Goal: Task Accomplishment & Management: Complete application form

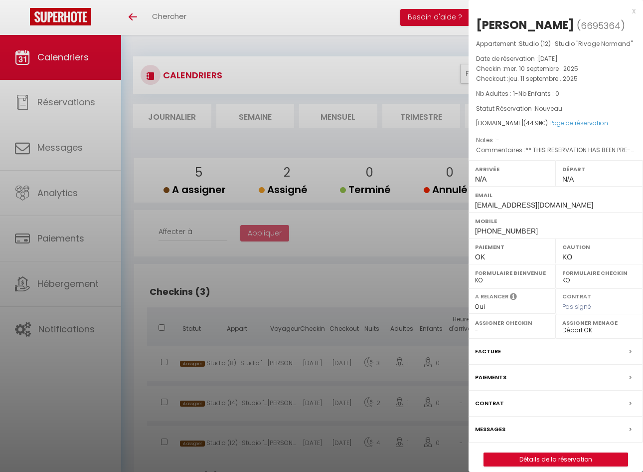
select select "0"
select select "17973"
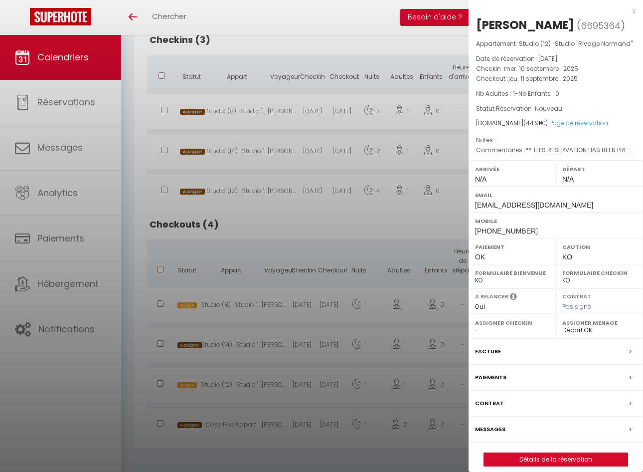
click at [635, 12] on div "x" at bounding box center [552, 11] width 167 height 12
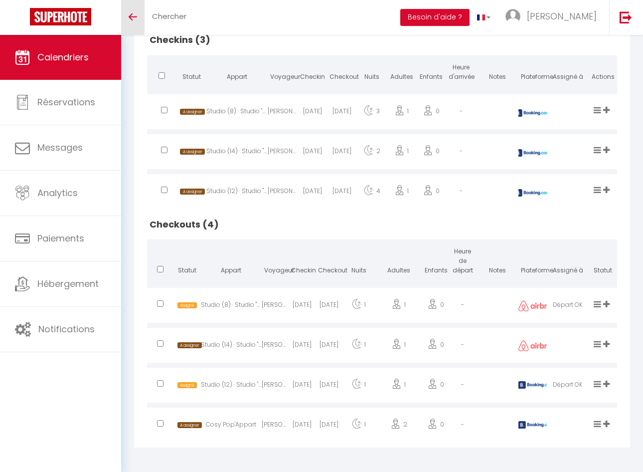
click at [140, 13] on link "Toggle menubar" at bounding box center [132, 17] width 23 height 35
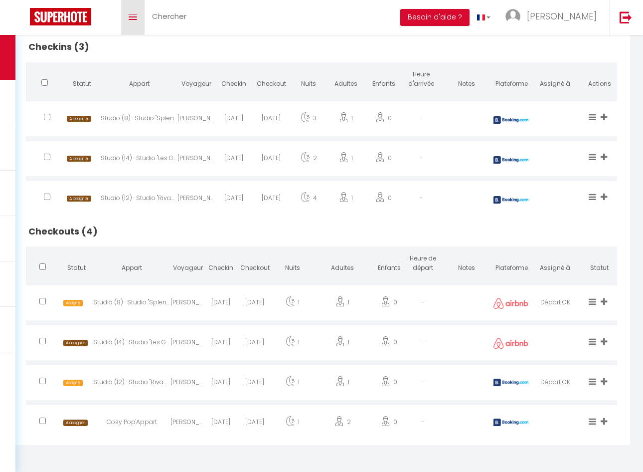
click at [128, 13] on link "Toggle menubar" at bounding box center [132, 17] width 23 height 35
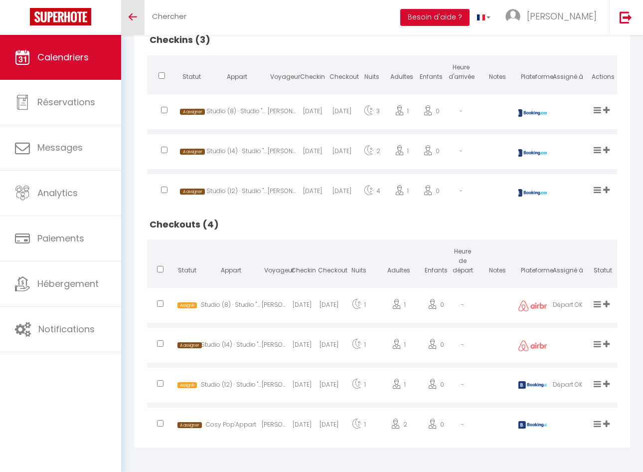
click at [86, 61] on span "Calendriers" at bounding box center [62, 57] width 51 height 12
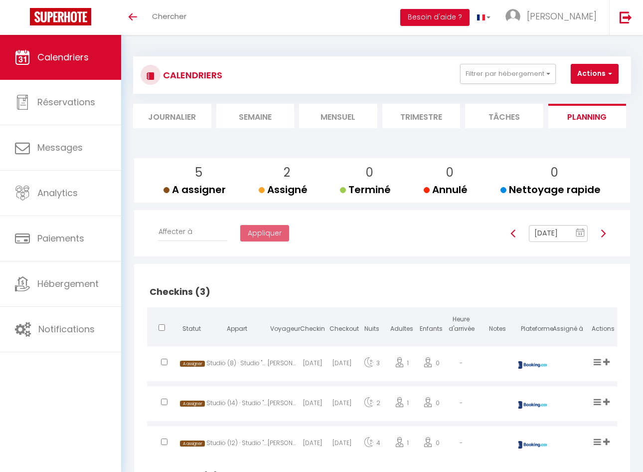
click at [314, 117] on li "Mensuel" at bounding box center [338, 116] width 78 height 24
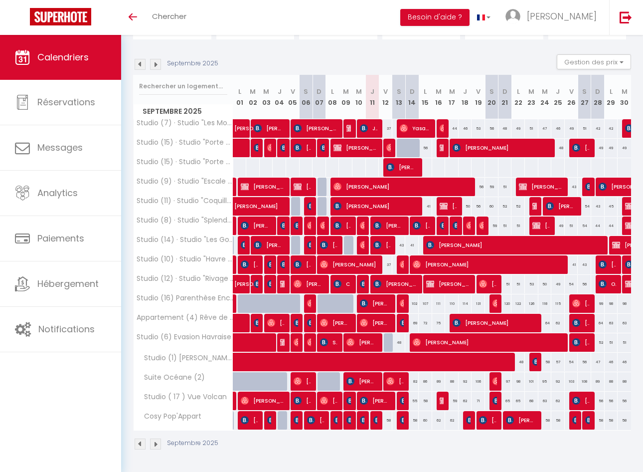
scroll to position [92, 0]
click at [386, 144] on img at bounding box center [390, 148] width 8 height 8
select select "OK"
select select "0"
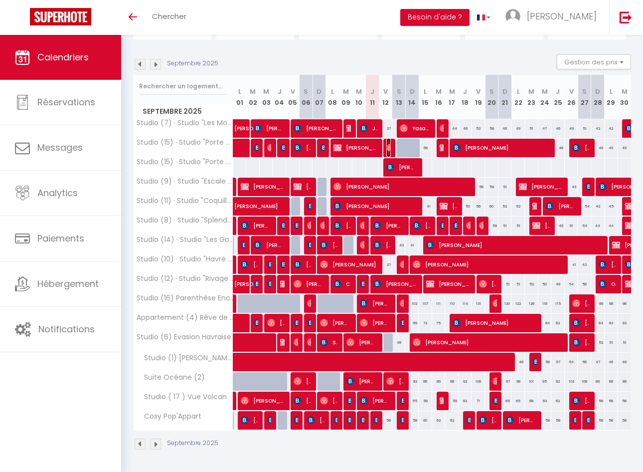
select select "0"
select select "1"
select select
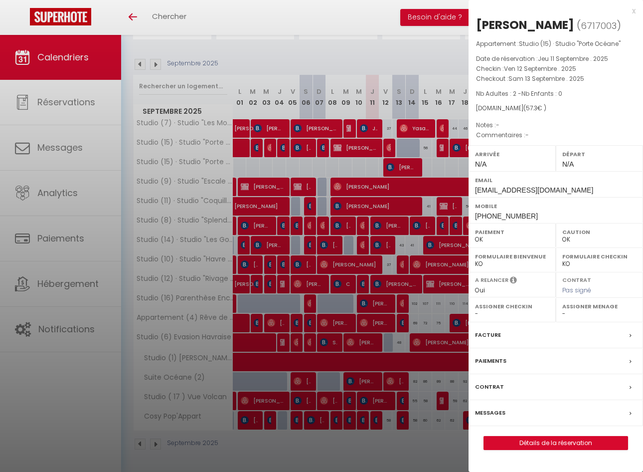
click at [397, 159] on div at bounding box center [321, 236] width 643 height 472
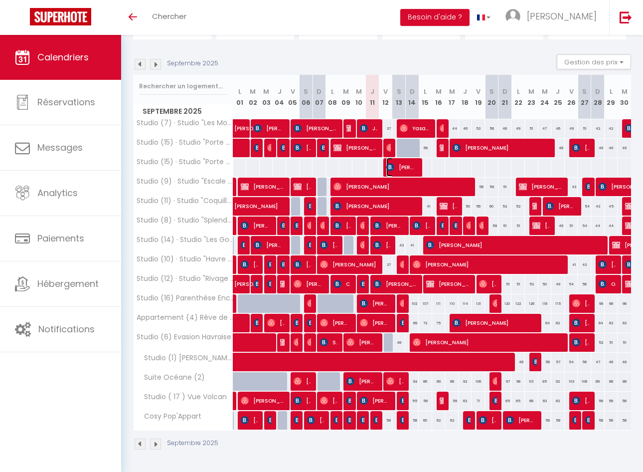
click at [397, 161] on span "[PERSON_NAME]" at bounding box center [401, 167] width 30 height 19
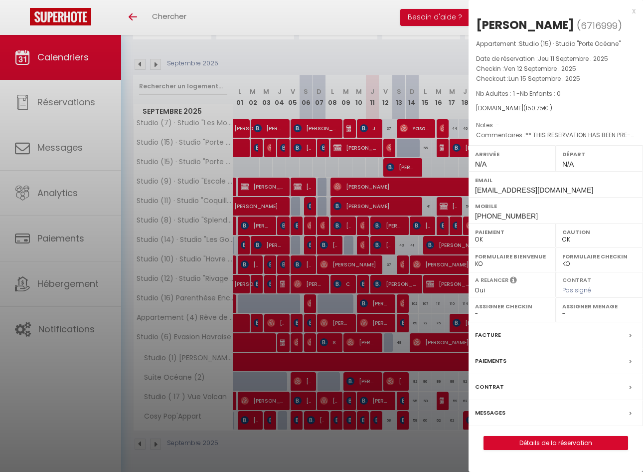
click at [634, 11] on div "x" at bounding box center [552, 11] width 167 height 12
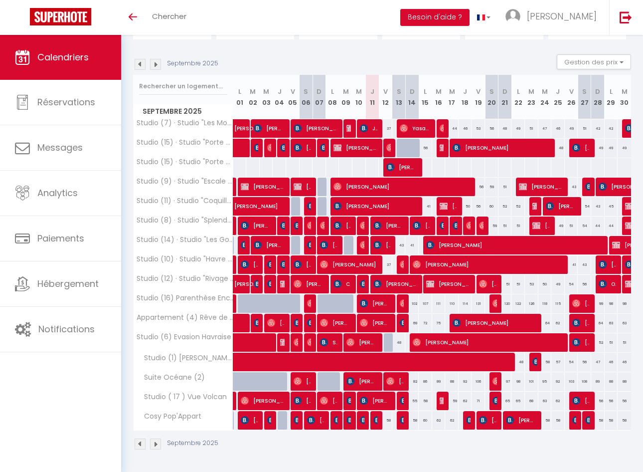
scroll to position [96, 0]
click at [387, 144] on img at bounding box center [390, 148] width 8 height 8
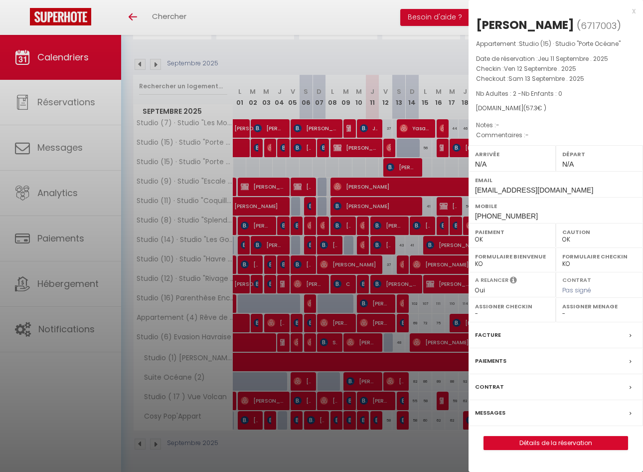
drag, startPoint x: 599, startPoint y: 24, endPoint x: 474, endPoint y: 23, distance: 125.1
click at [474, 23] on div "[PERSON_NAME] ( 6717003 ) Appartement : Studio (15) · Studio "Porte Océane" Dat…" at bounding box center [556, 233] width 174 height 433
click at [634, 10] on div "x" at bounding box center [552, 11] width 167 height 12
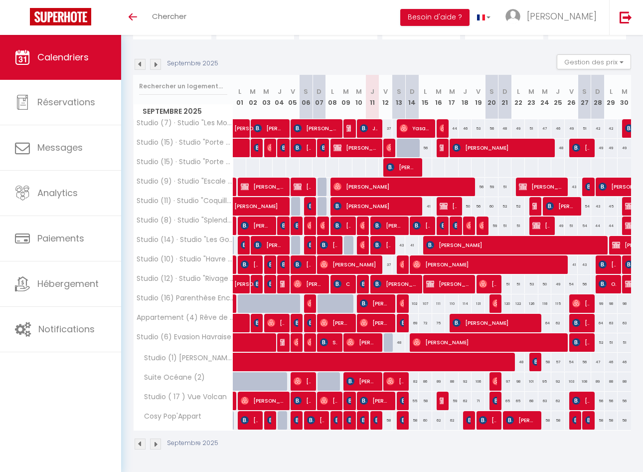
drag, startPoint x: 411, startPoint y: 95, endPoint x: 259, endPoint y: 64, distance: 155.6
click at [259, 64] on div "Septembre 2025 Gestion des prix Nb Nuits minimum Règles Disponibilité Septembre…" at bounding box center [382, 256] width 498 height 405
click at [261, 55] on div "Septembre 2025 Gestion des prix Nb Nuits minimum Règles Disponibilité" at bounding box center [382, 64] width 498 height 20
drag, startPoint x: 593, startPoint y: 95, endPoint x: 495, endPoint y: 80, distance: 99.3
click at [495, 80] on tr "Septembre 2025 L 01 M 02 M 03 J 04 V 05 S 06 D 07 L 08 M 09 M 10 J 11 V 12 S 13…" at bounding box center [383, 97] width 498 height 44
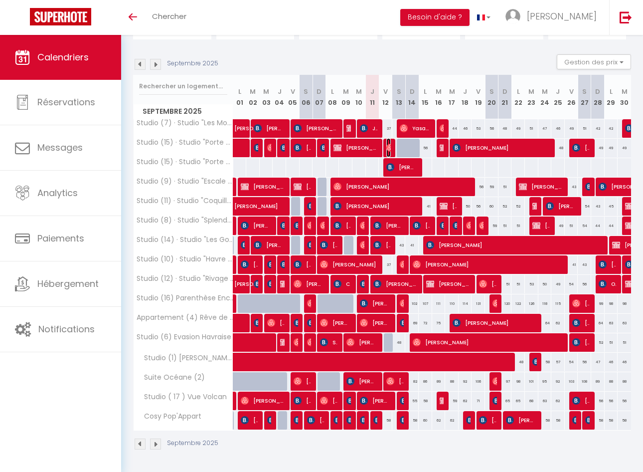
click at [386, 144] on img at bounding box center [390, 148] width 8 height 8
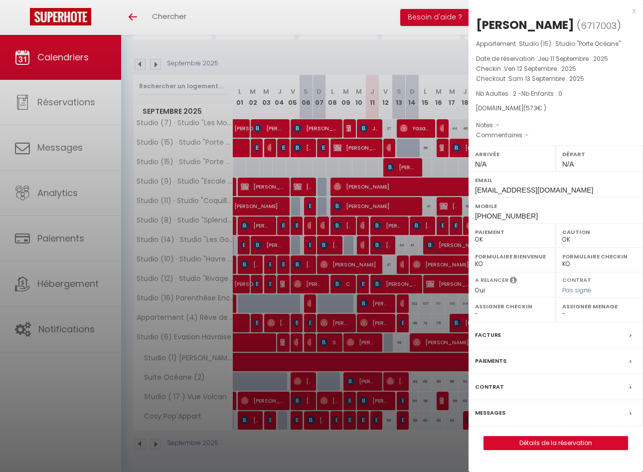
click at [494, 411] on label "Messages" at bounding box center [490, 412] width 30 height 10
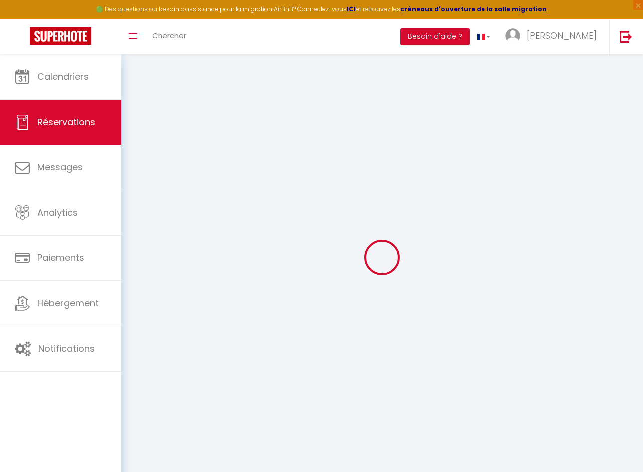
select select
checkbox input "false"
select select
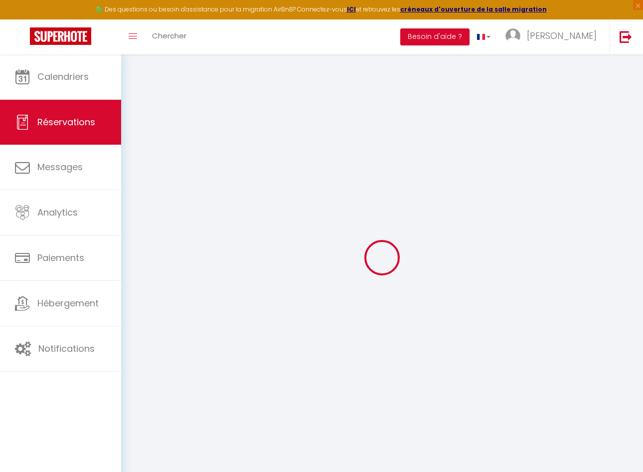
select select
checkbox input "false"
select select
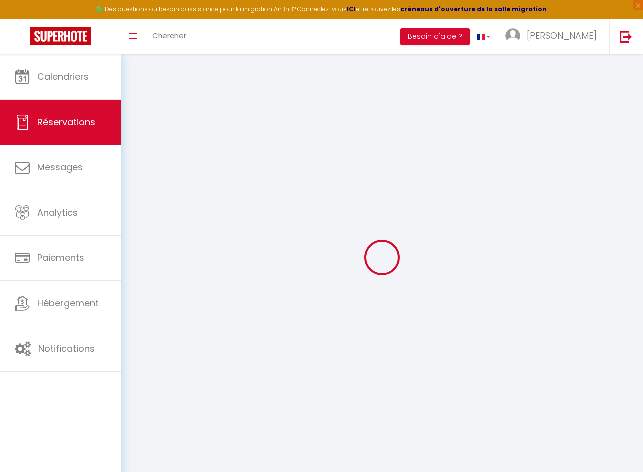
select select
checkbox input "false"
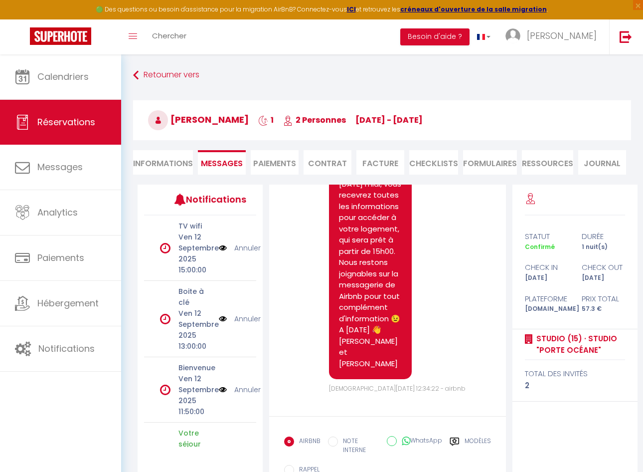
scroll to position [1511, 0]
click at [174, 162] on li "Informations" at bounding box center [163, 162] width 60 height 24
select select
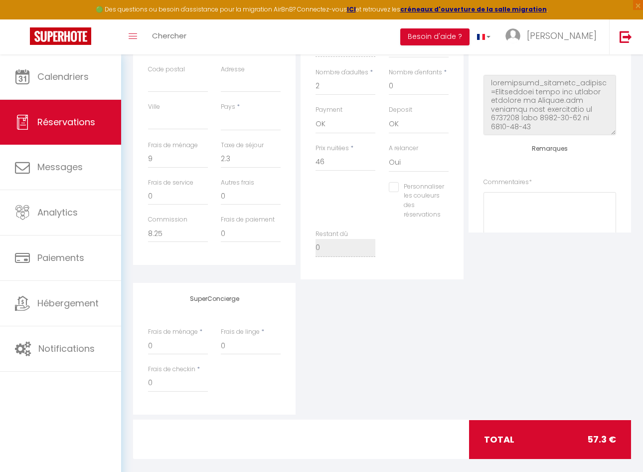
scroll to position [289, 0]
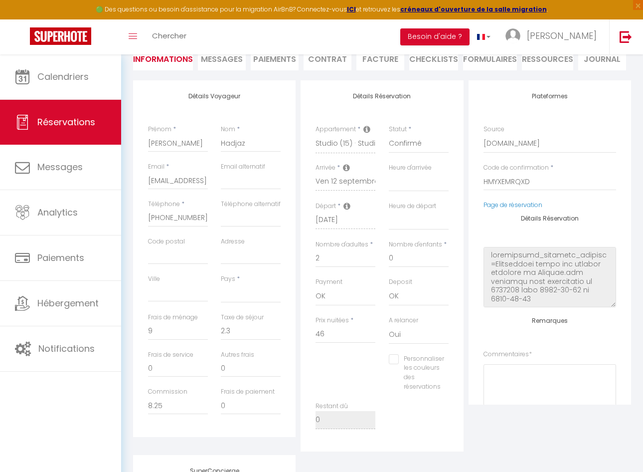
select select
checkbox input "false"
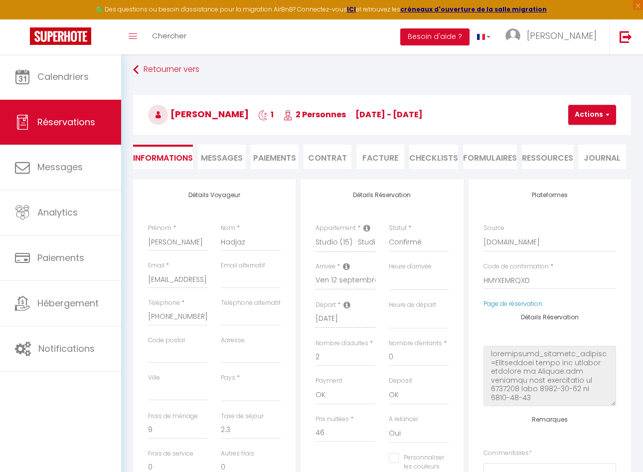
scroll to position [0, 0]
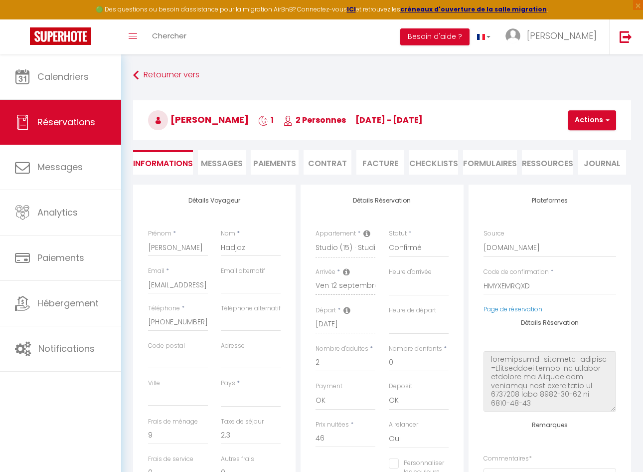
select select
checkbox input "false"
select select
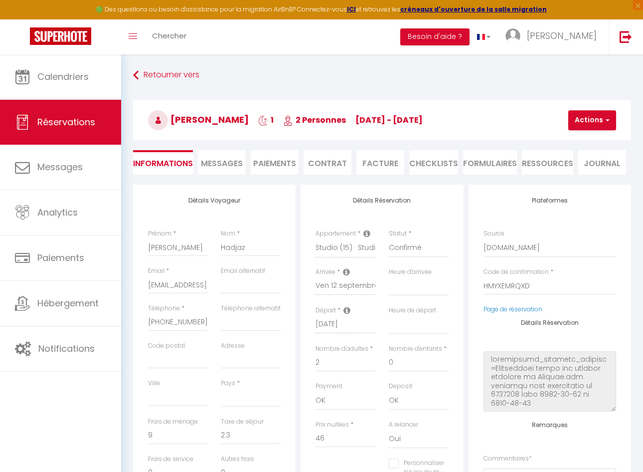
select select
checkbox input "false"
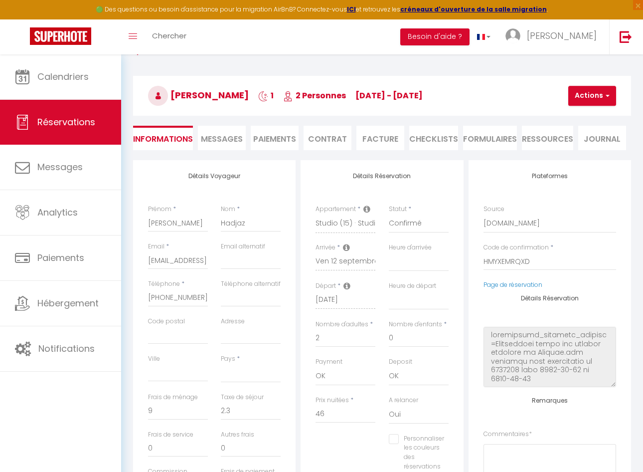
scroll to position [24, 0]
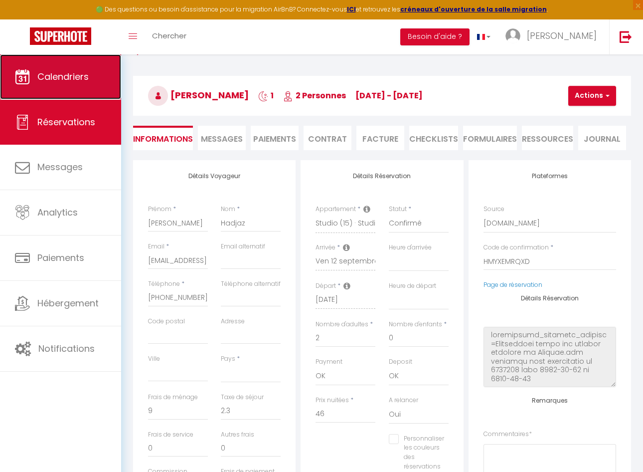
click at [103, 86] on link "Calendriers" at bounding box center [60, 76] width 121 height 45
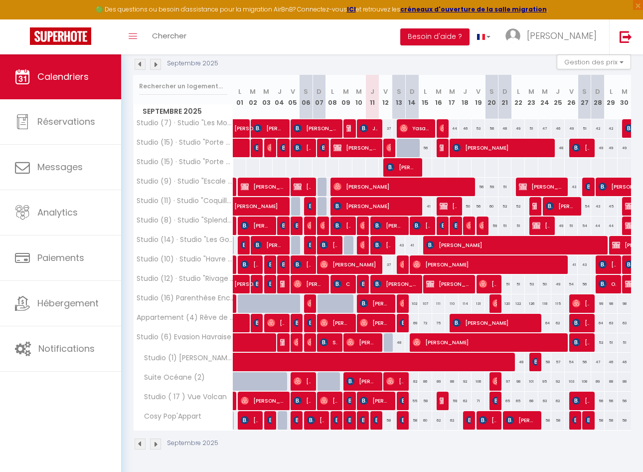
scroll to position [99, 0]
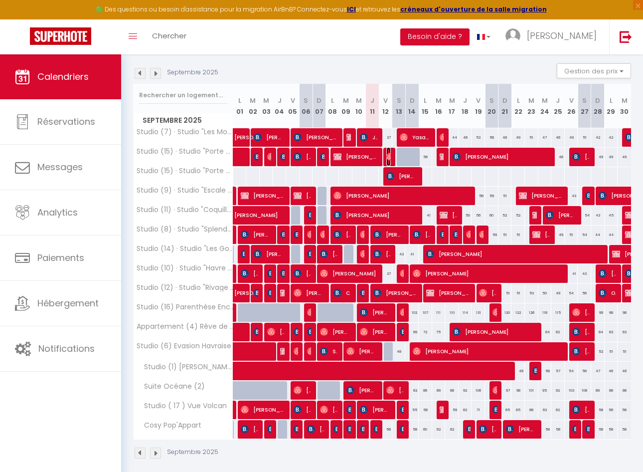
click at [387, 156] on img at bounding box center [390, 157] width 8 height 8
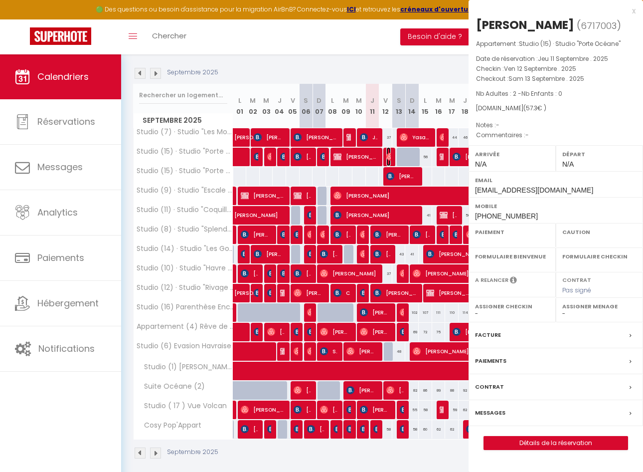
select select "OK"
select select "0"
select select "1"
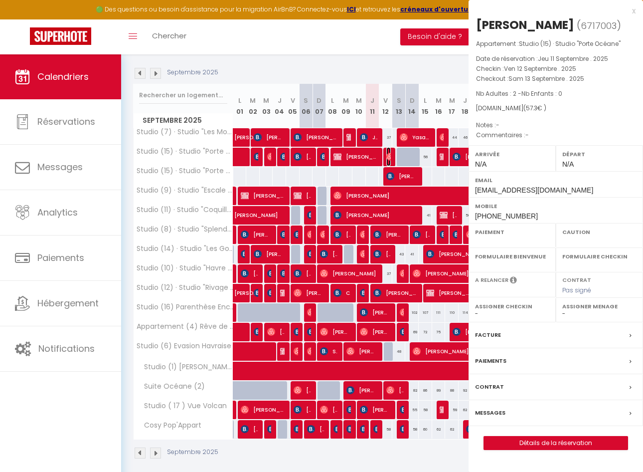
select select
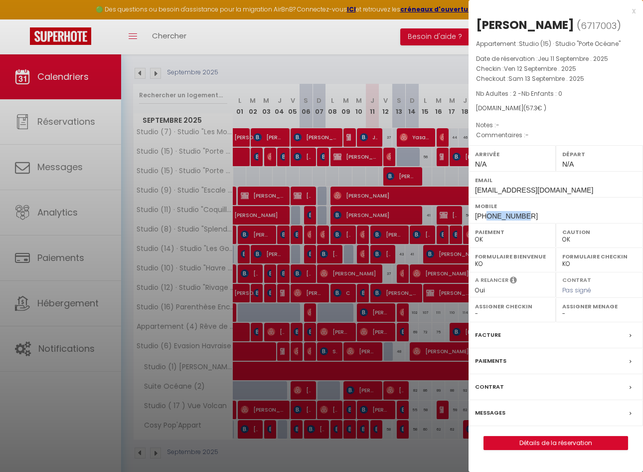
drag, startPoint x: 524, startPoint y: 215, endPoint x: 486, endPoint y: 214, distance: 37.9
click at [486, 214] on div "Mobile [PHONE_NUMBER]" at bounding box center [556, 210] width 174 height 26
copy span "664315132"
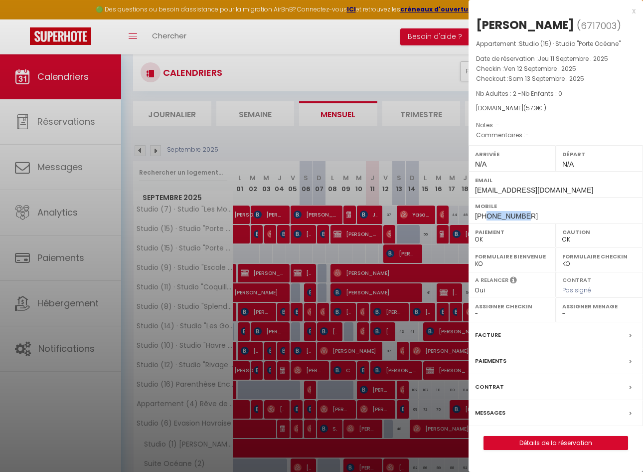
scroll to position [0, 0]
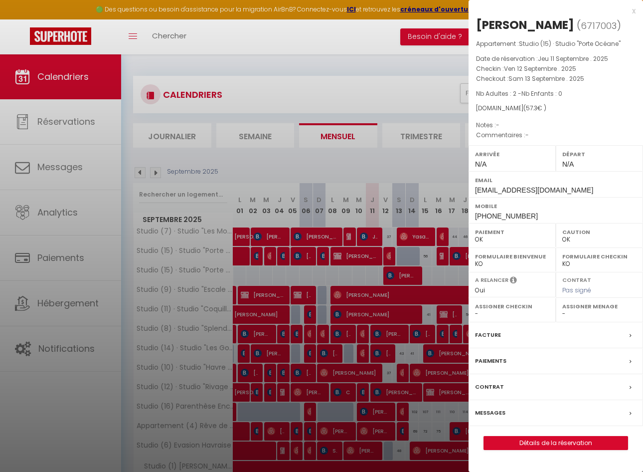
click at [635, 9] on div "x" at bounding box center [552, 11] width 167 height 12
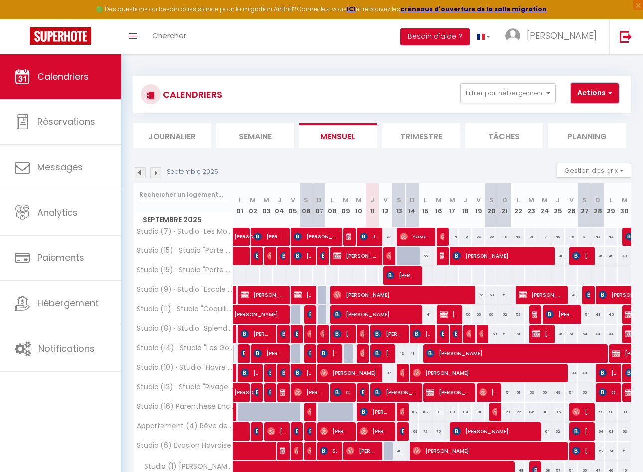
click at [604, 87] on button "Actions" at bounding box center [595, 93] width 48 height 20
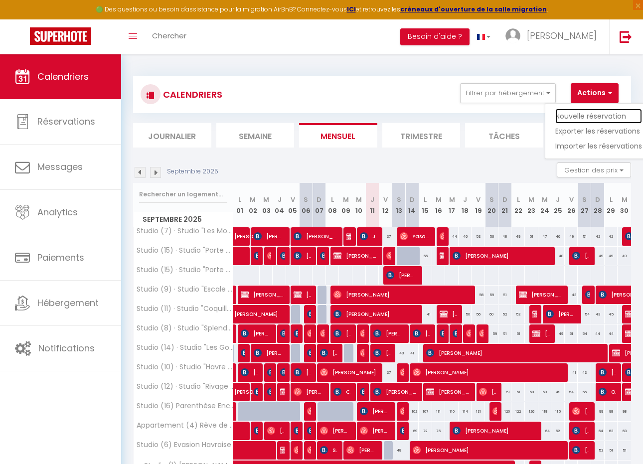
click at [594, 116] on link "Nouvelle réservation" at bounding box center [598, 116] width 87 height 15
select select
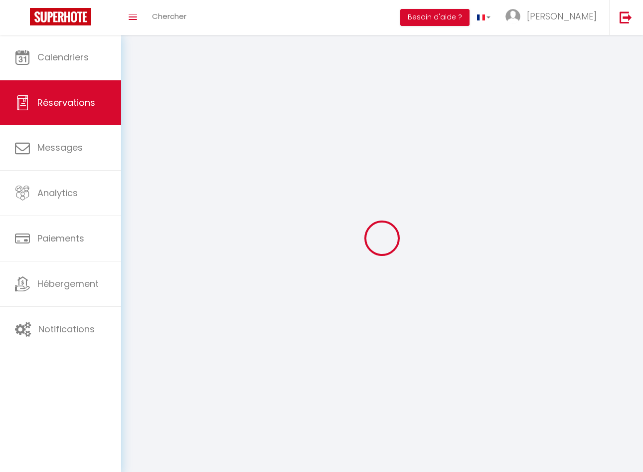
select select
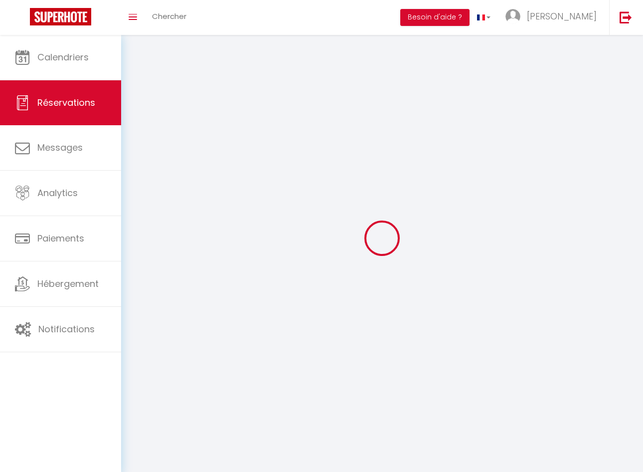
select select
checkbox input "false"
select select
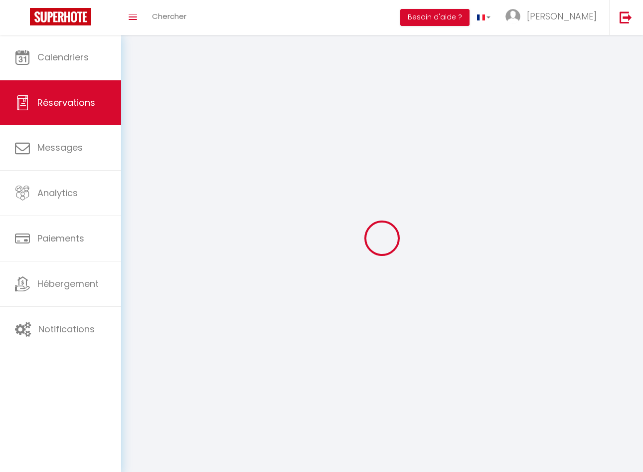
select select
checkbox input "false"
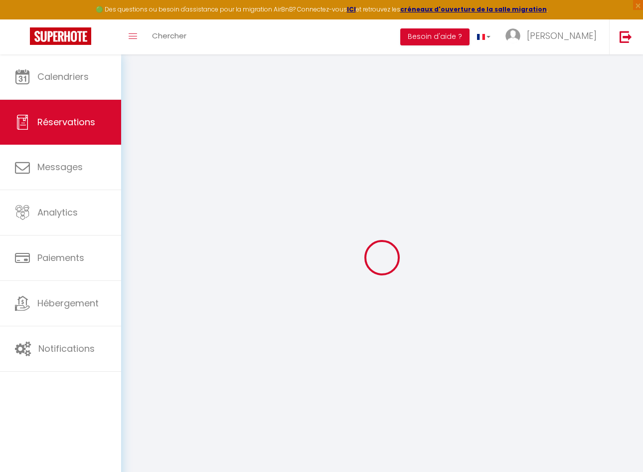
select select
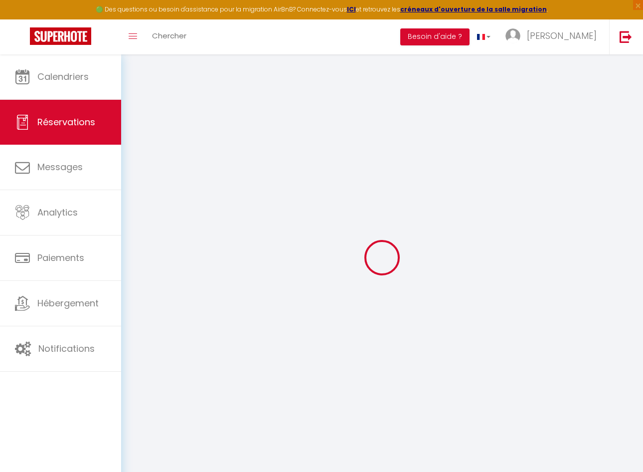
select select
checkbox input "false"
select select
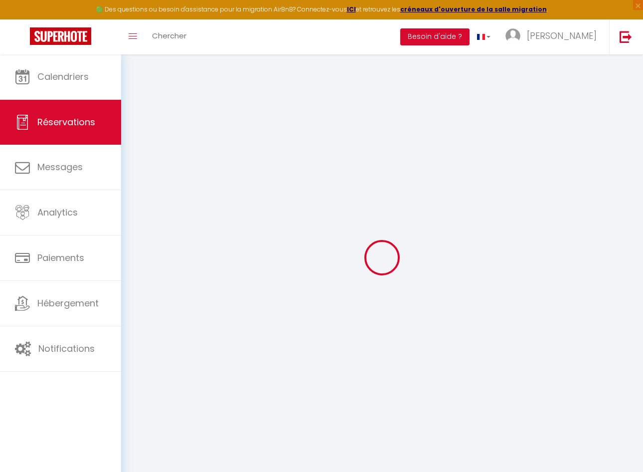
select select
checkbox input "false"
select select
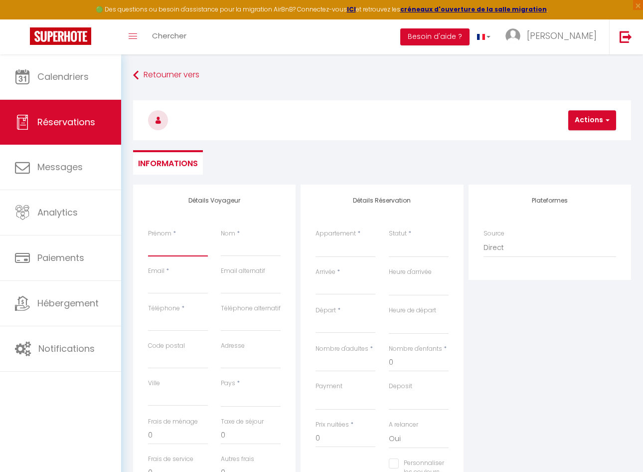
click at [166, 245] on input "Prénom" at bounding box center [178, 247] width 60 height 18
type input "N"
select select
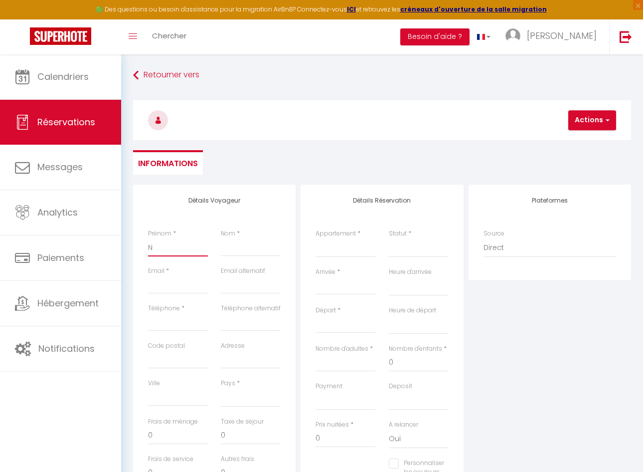
select select
checkbox input "false"
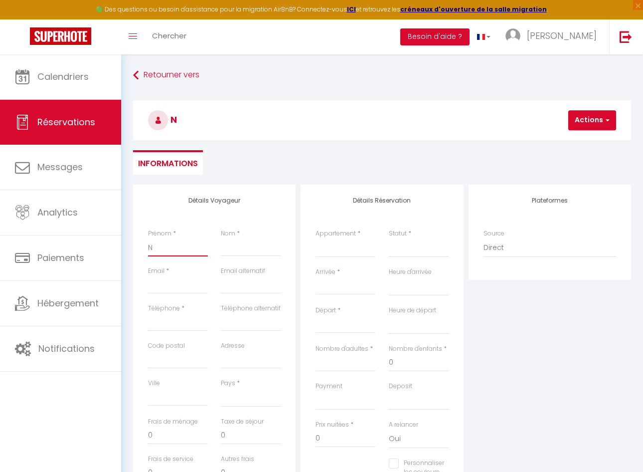
type input "Na"
select select
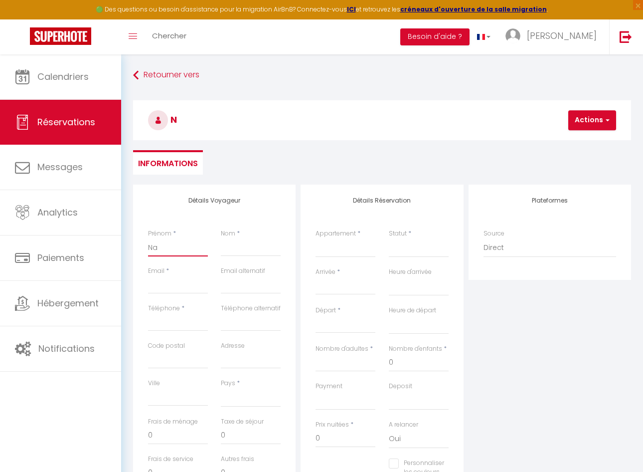
select select
checkbox input "false"
type input "[PERSON_NAME]"
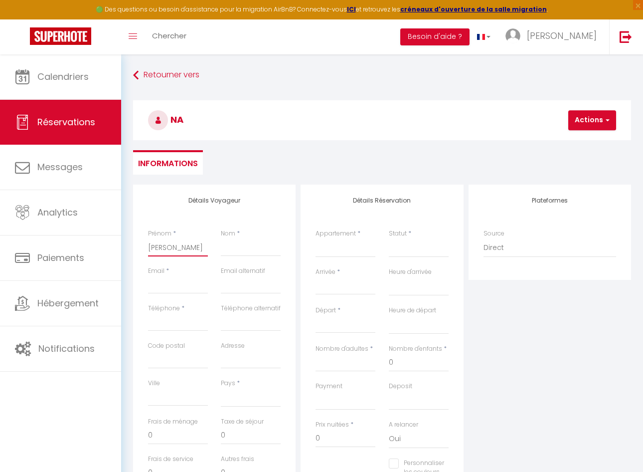
select select
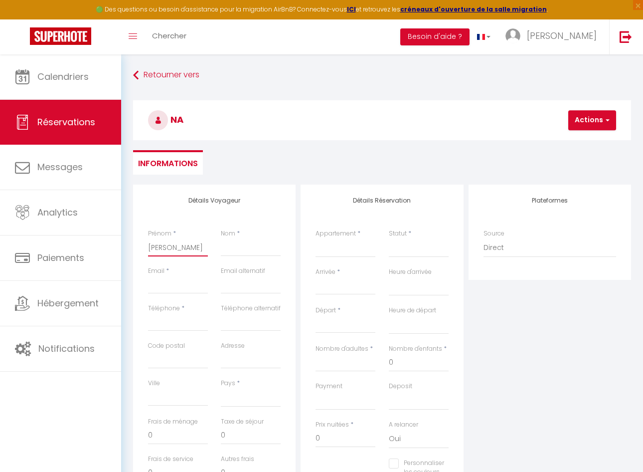
select select
checkbox input "false"
type input "Nadi"
select select
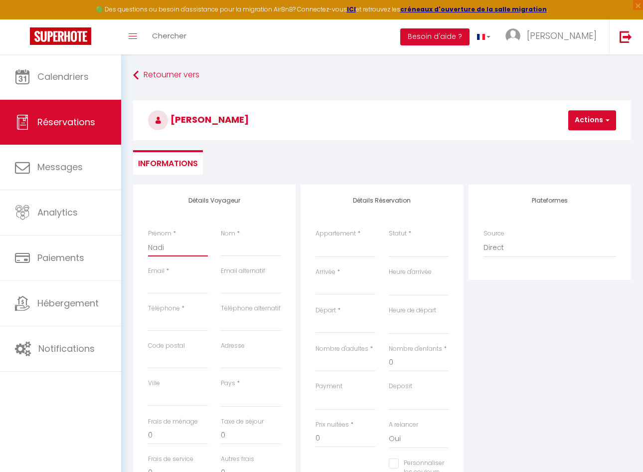
select select
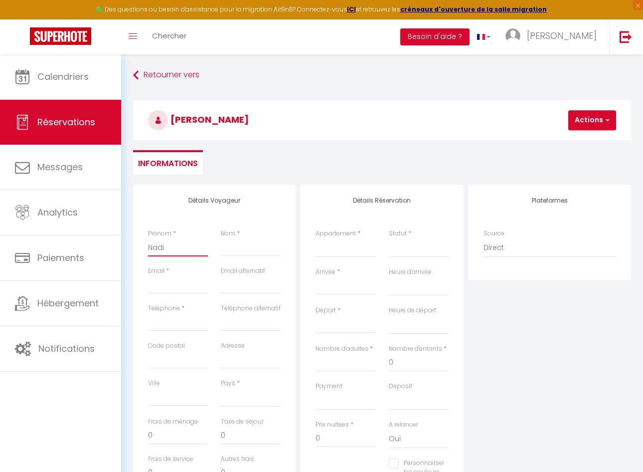
select select
checkbox input "false"
type input "[PERSON_NAME]"
select select
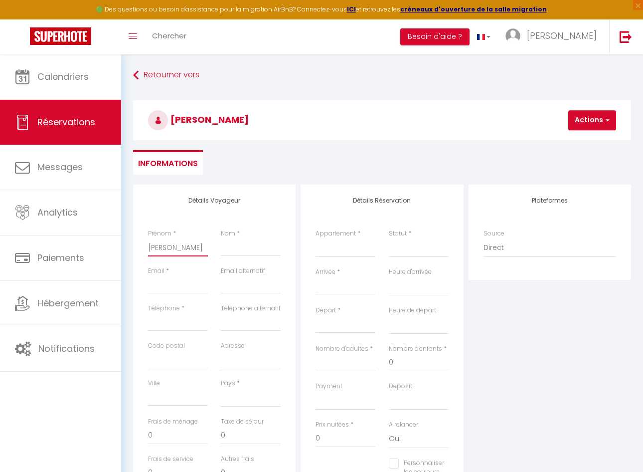
select select
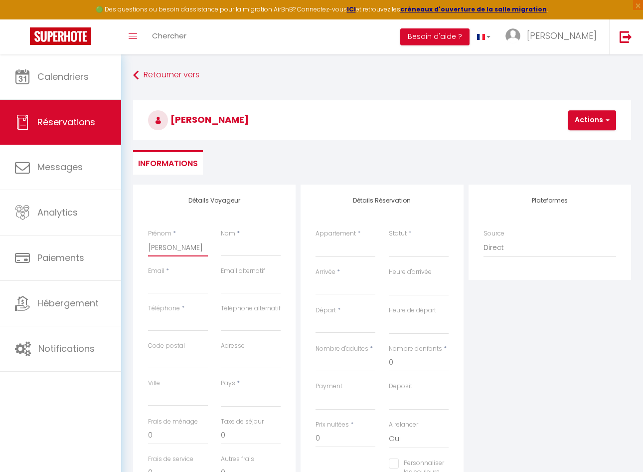
checkbox input "false"
type input "[PERSON_NAME]"
type input "D"
select select
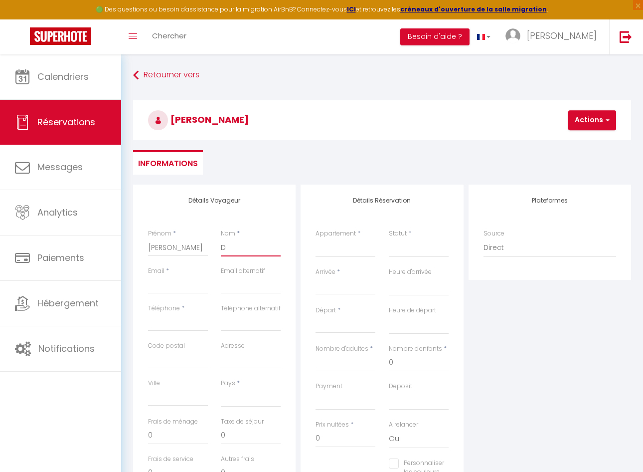
select select
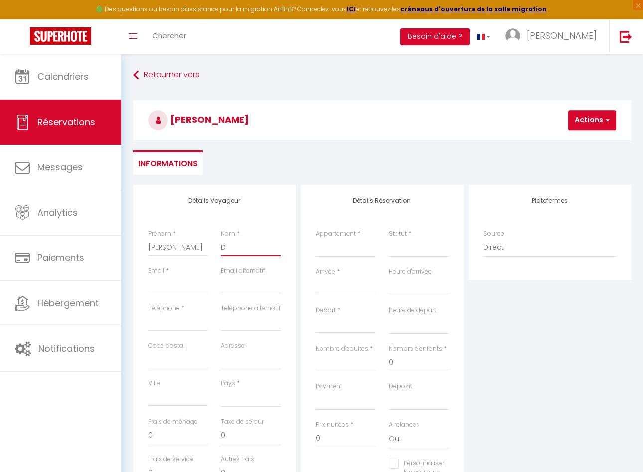
checkbox input "false"
type input "Do"
select select
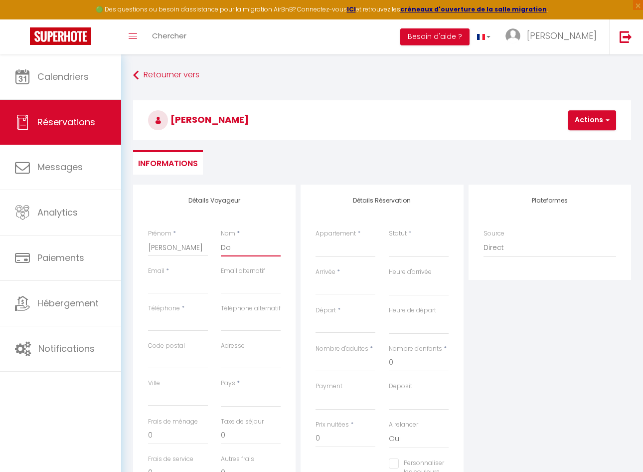
select select
checkbox input "false"
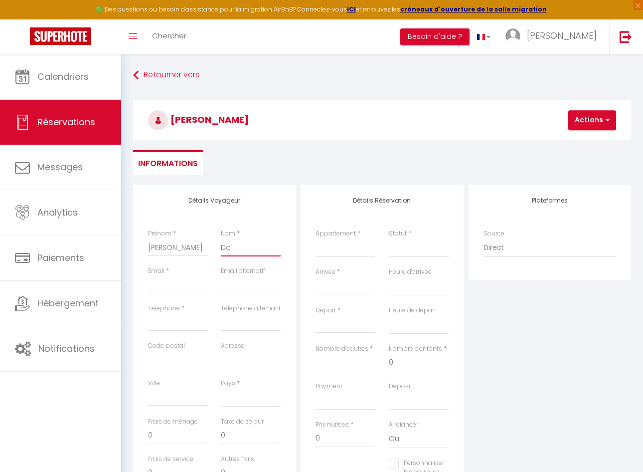
type input "Dou"
select select
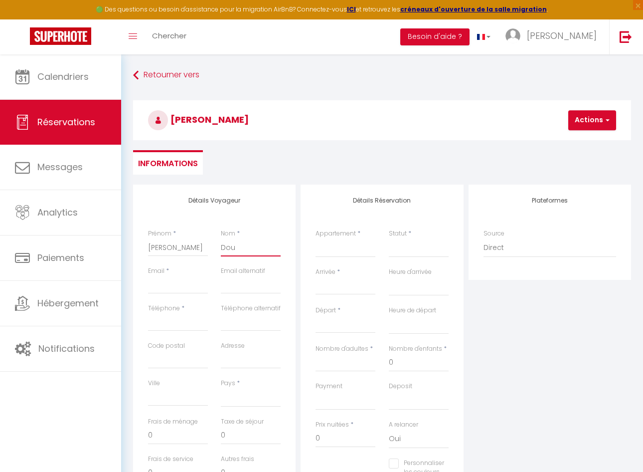
select select
checkbox input "false"
type input "Doub"
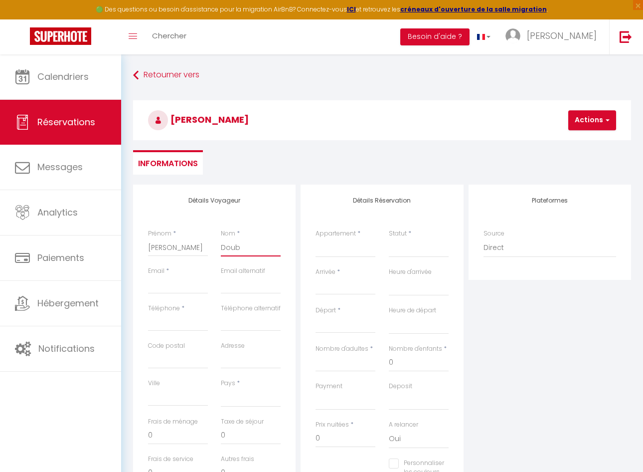
select select
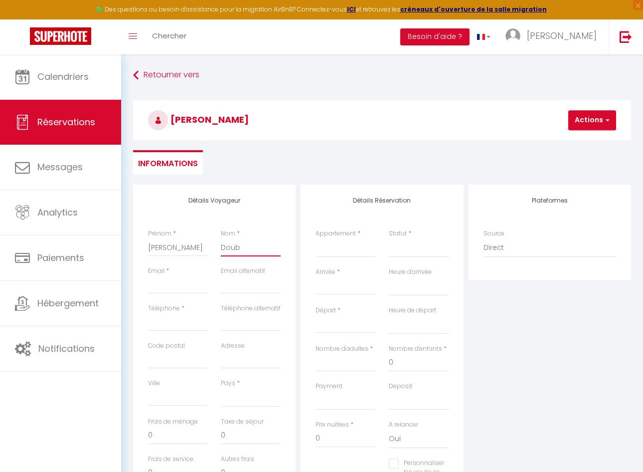
select select
checkbox input "false"
type input "Doubl"
select select
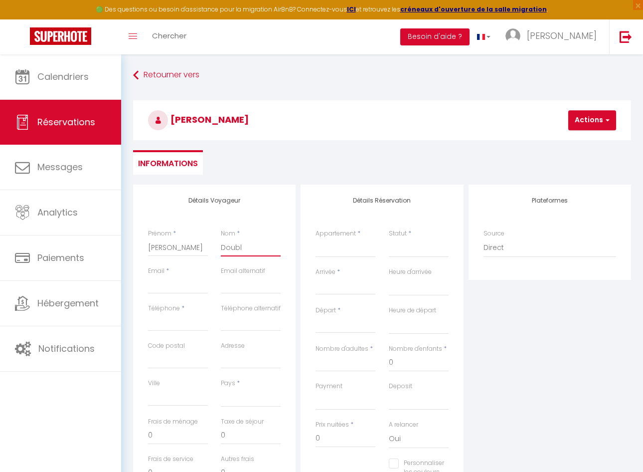
select select
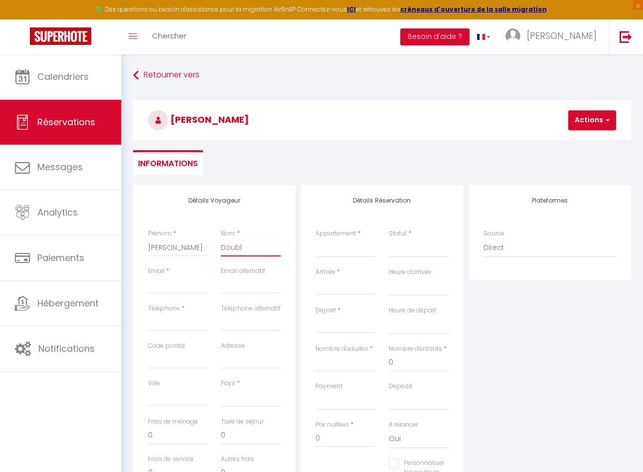
select select
checkbox input "false"
type input "Doub"
select select
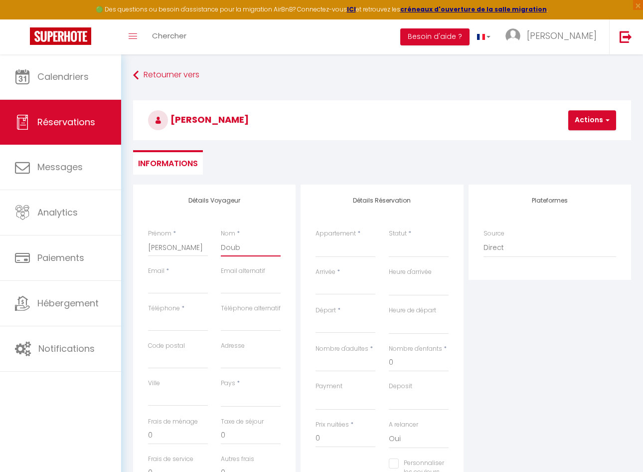
select select
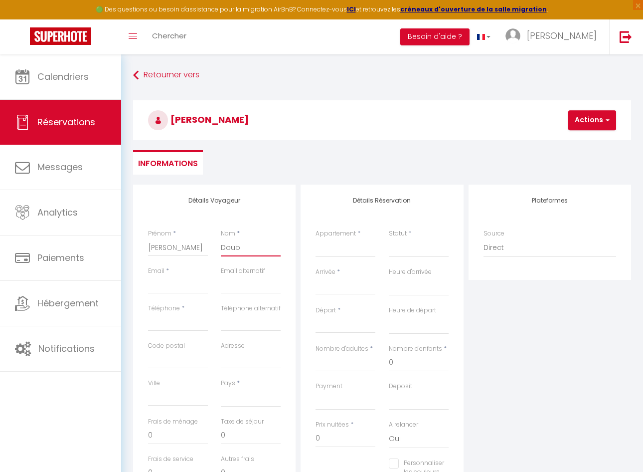
checkbox input "false"
type input "Dou"
select select
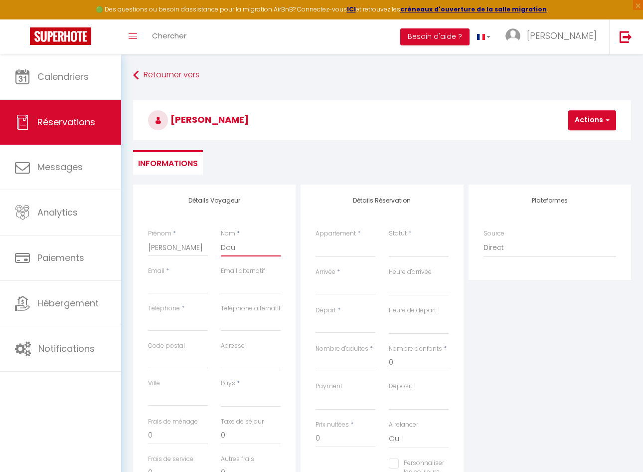
select select
checkbox input "false"
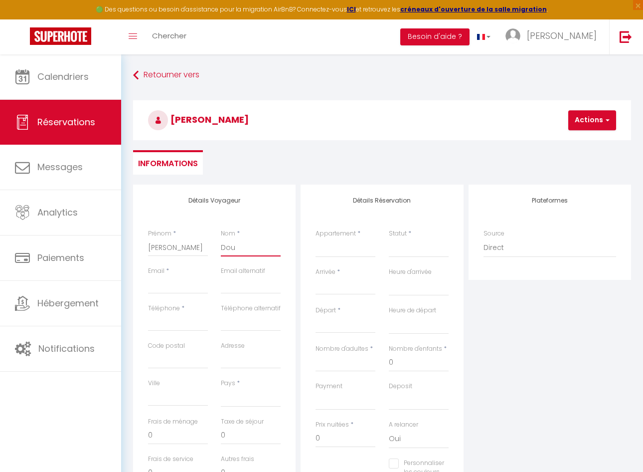
type input "Do"
select select
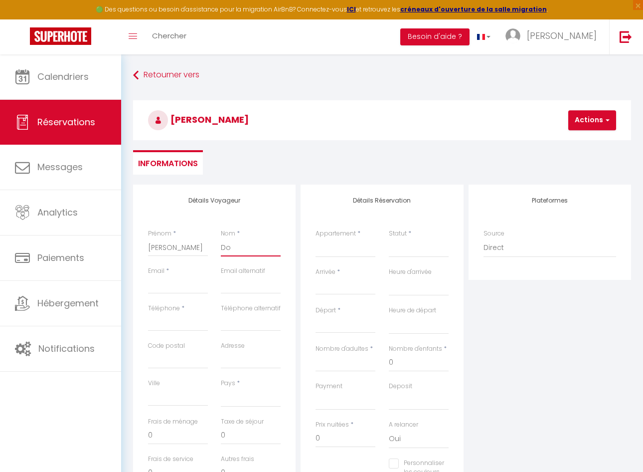
select select
checkbox input "false"
type input "D"
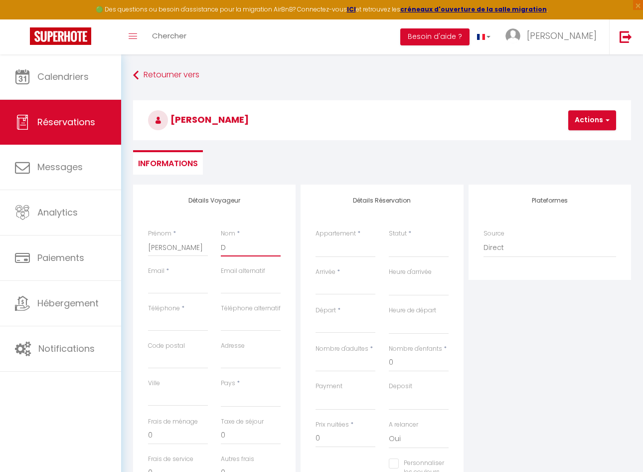
select select
click at [171, 289] on input "Email client" at bounding box center [178, 285] width 60 height 18
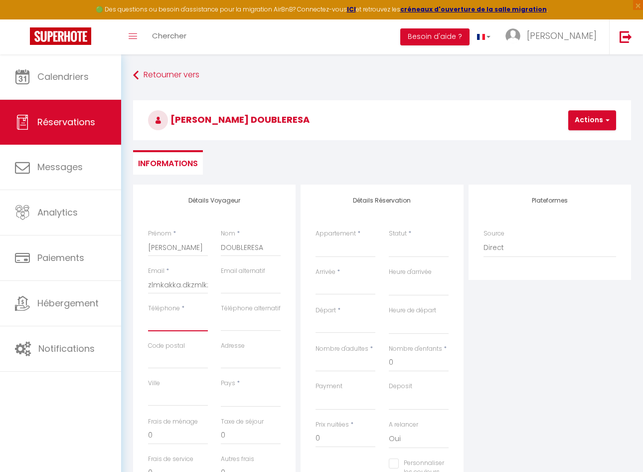
paste input "664315132"
click at [150, 321] on input "664315132" at bounding box center [178, 322] width 60 height 18
click at [248, 404] on select "[GEOGRAPHIC_DATA] [GEOGRAPHIC_DATA] [GEOGRAPHIC_DATA] [GEOGRAPHIC_DATA] [GEOGRA…" at bounding box center [251, 397] width 60 height 19
click at [221, 388] on select "[GEOGRAPHIC_DATA] [GEOGRAPHIC_DATA] [GEOGRAPHIC_DATA] [GEOGRAPHIC_DATA] [GEOGRA…" at bounding box center [251, 397] width 60 height 19
click at [346, 253] on select "Studio ( 17 ) Vue Volcan Studio (7) · Studio "Les Mouettes" Studio (15) · Studi…" at bounding box center [346, 247] width 60 height 19
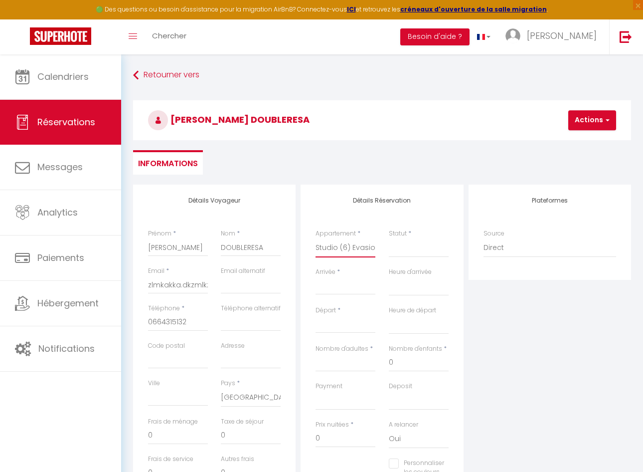
click at [316, 238] on select "Studio ( 17 ) Vue Volcan Studio (7) · Studio "Les Mouettes" Studio (15) · Studi…" at bounding box center [346, 247] width 60 height 19
click at [340, 287] on input "Arrivée" at bounding box center [346, 286] width 60 height 13
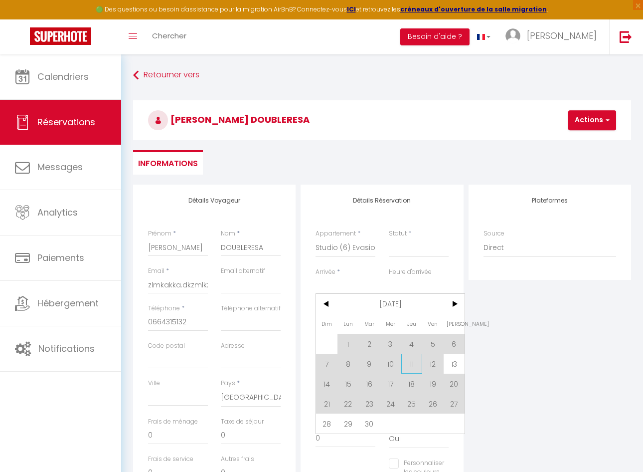
click at [411, 356] on span "11" at bounding box center [411, 363] width 21 height 20
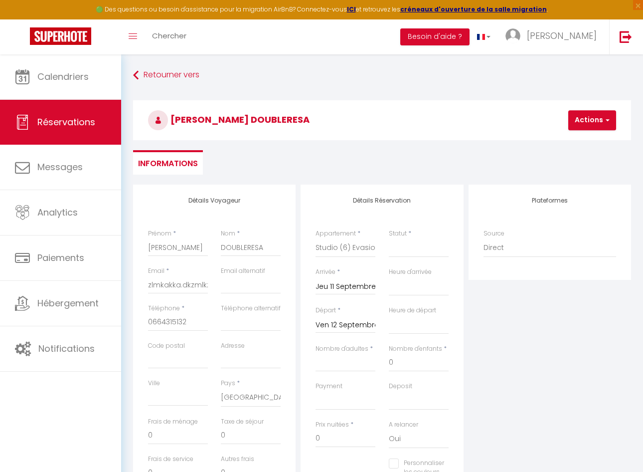
click at [346, 287] on input "Jeu 11 Septembre 2025" at bounding box center [346, 286] width 60 height 13
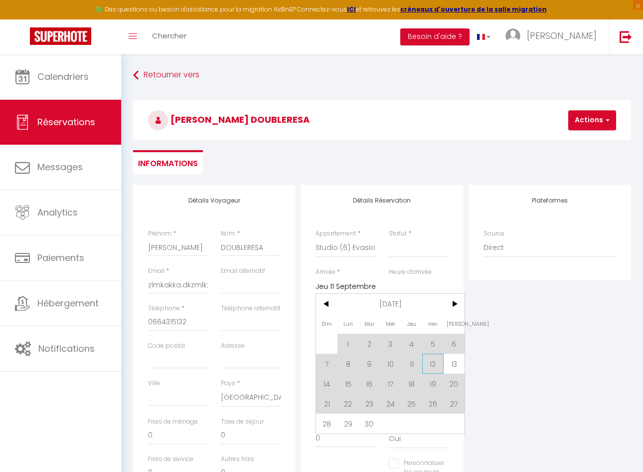
click at [429, 365] on span "12" at bounding box center [432, 363] width 21 height 20
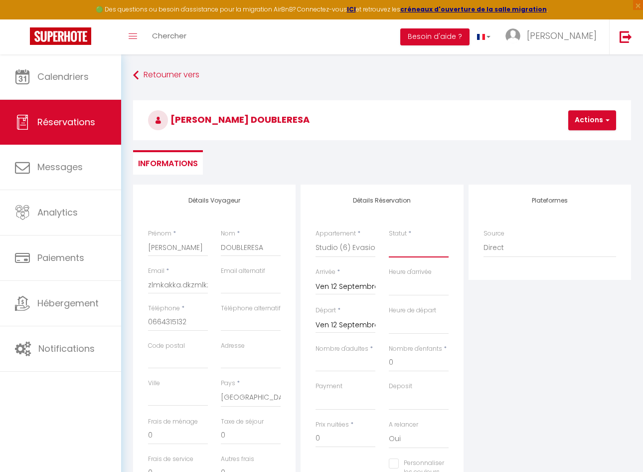
click at [419, 251] on select "Confirmé Non Confirmé [PERSON_NAME] par le voyageur No Show Request" at bounding box center [419, 247] width 60 height 19
click at [389, 238] on select "Confirmé Non Confirmé [PERSON_NAME] par le voyageur No Show Request" at bounding box center [419, 247] width 60 height 19
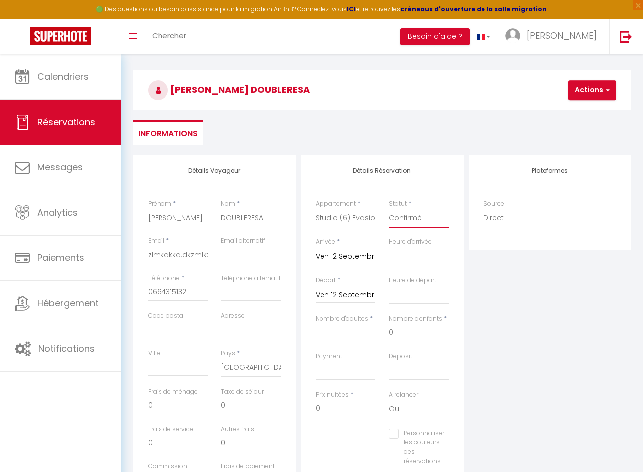
scroll to position [49, 0]
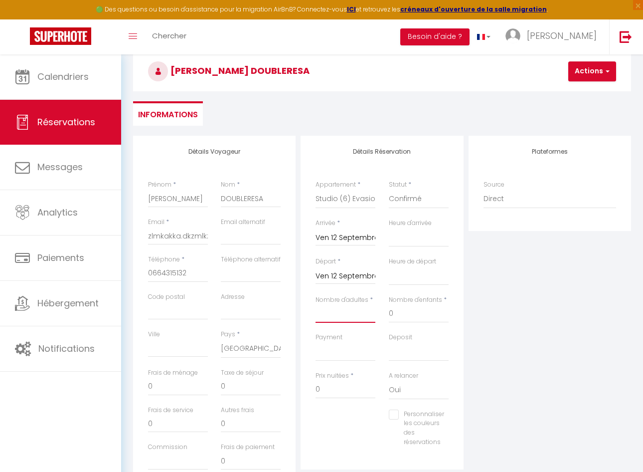
click at [364, 315] on input "Nombre d'adultes" at bounding box center [346, 314] width 60 height 18
click at [574, 383] on div "Plateformes Source Direct [DOMAIN_NAME] [DOMAIN_NAME] Chalet montagne Expedia G…" at bounding box center [550, 314] width 168 height 356
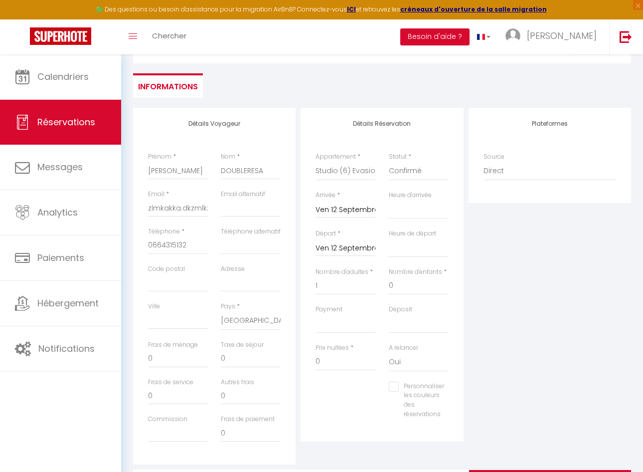
scroll to position [3, 0]
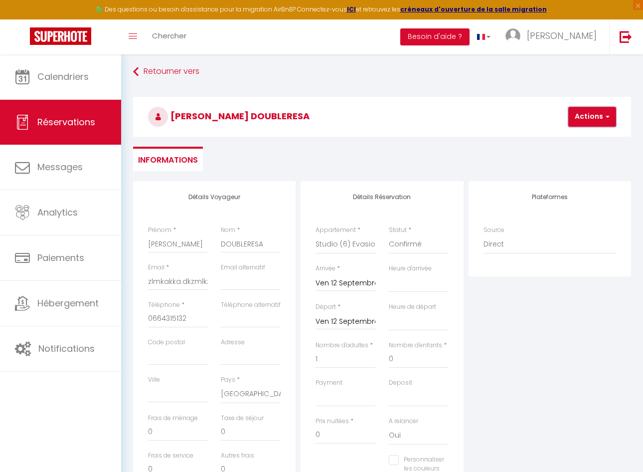
click at [596, 121] on button "Actions" at bounding box center [592, 117] width 48 height 20
click at [333, 318] on input "Ven 12 Septembre 2025" at bounding box center [346, 321] width 60 height 13
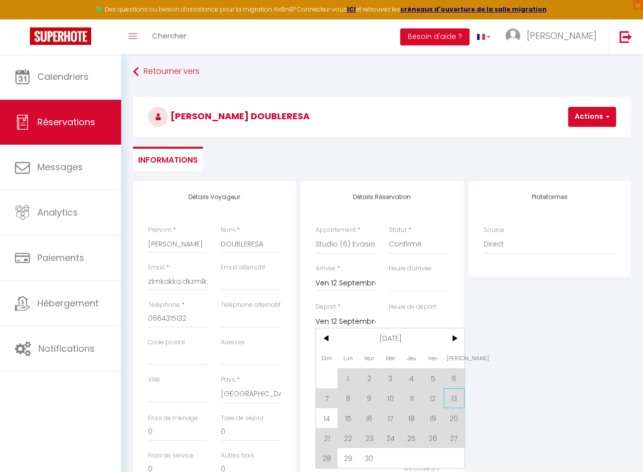
click at [449, 404] on span "13" at bounding box center [454, 398] width 21 height 20
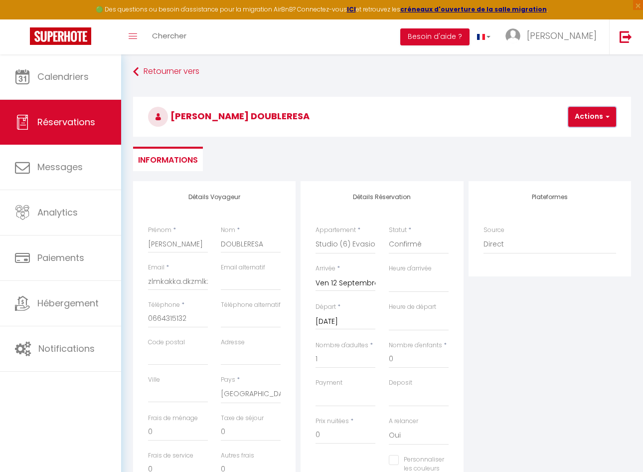
click at [593, 117] on button "Actions" at bounding box center [592, 117] width 48 height 20
click at [586, 134] on link "Enregistrer" at bounding box center [600, 138] width 79 height 13
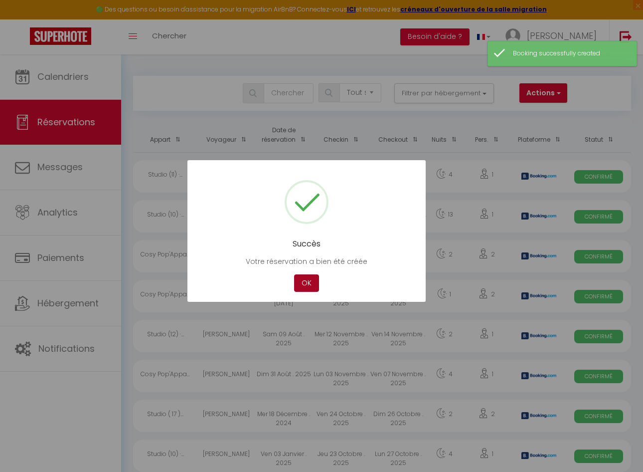
click at [307, 282] on button "OK" at bounding box center [306, 282] width 25 height 17
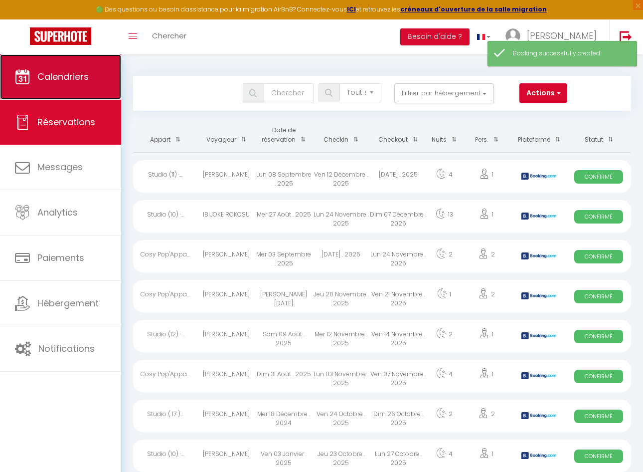
click at [86, 76] on span "Calendriers" at bounding box center [62, 76] width 51 height 12
